Goal: Check status: Check status

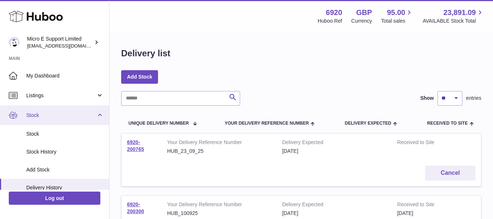
click at [100, 114] on link "Stock" at bounding box center [54, 115] width 109 height 20
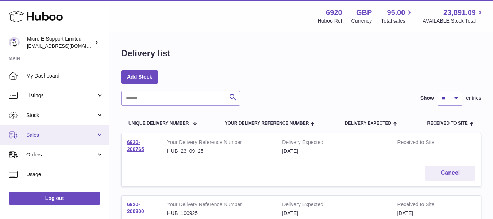
click at [86, 137] on span "Sales" at bounding box center [61, 134] width 70 height 7
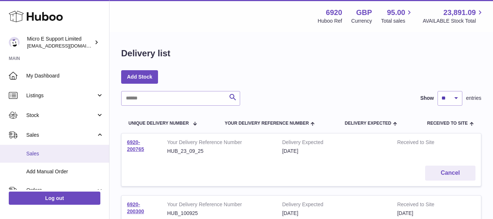
click at [46, 156] on span "Sales" at bounding box center [64, 153] width 77 height 7
click at [38, 152] on span "Sales" at bounding box center [64, 153] width 77 height 7
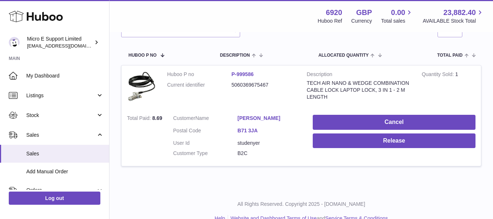
scroll to position [110, 0]
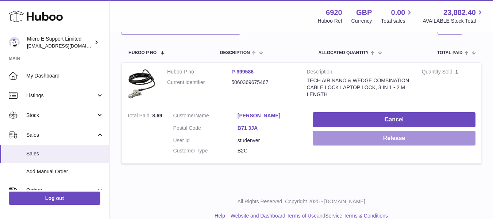
click at [386, 143] on button "Release" at bounding box center [394, 138] width 163 height 15
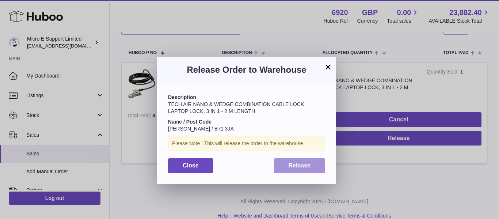
click at [294, 163] on span "Release" at bounding box center [300, 165] width 22 height 6
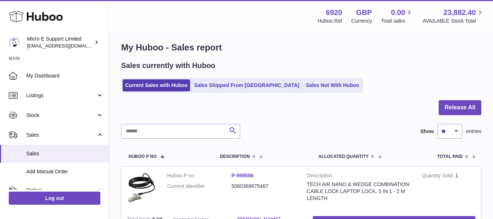
scroll to position [0, 0]
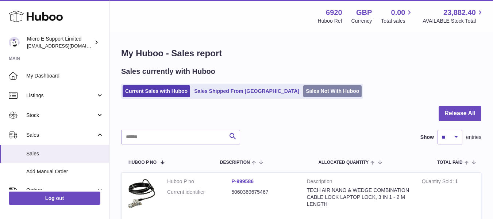
click at [303, 93] on link "Sales Not With Huboo" at bounding box center [332, 91] width 58 height 12
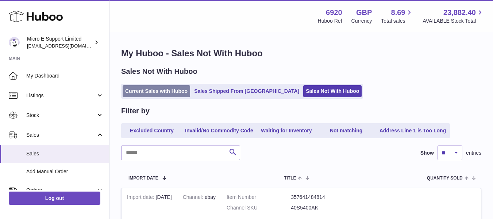
click at [154, 87] on link "Current Sales with Huboo" at bounding box center [157, 91] width 68 height 12
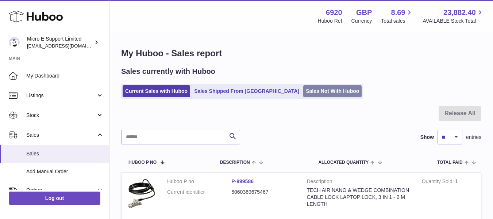
click at [313, 91] on link "Sales Not With Huboo" at bounding box center [332, 91] width 58 height 12
